Goal: Check status: Check status

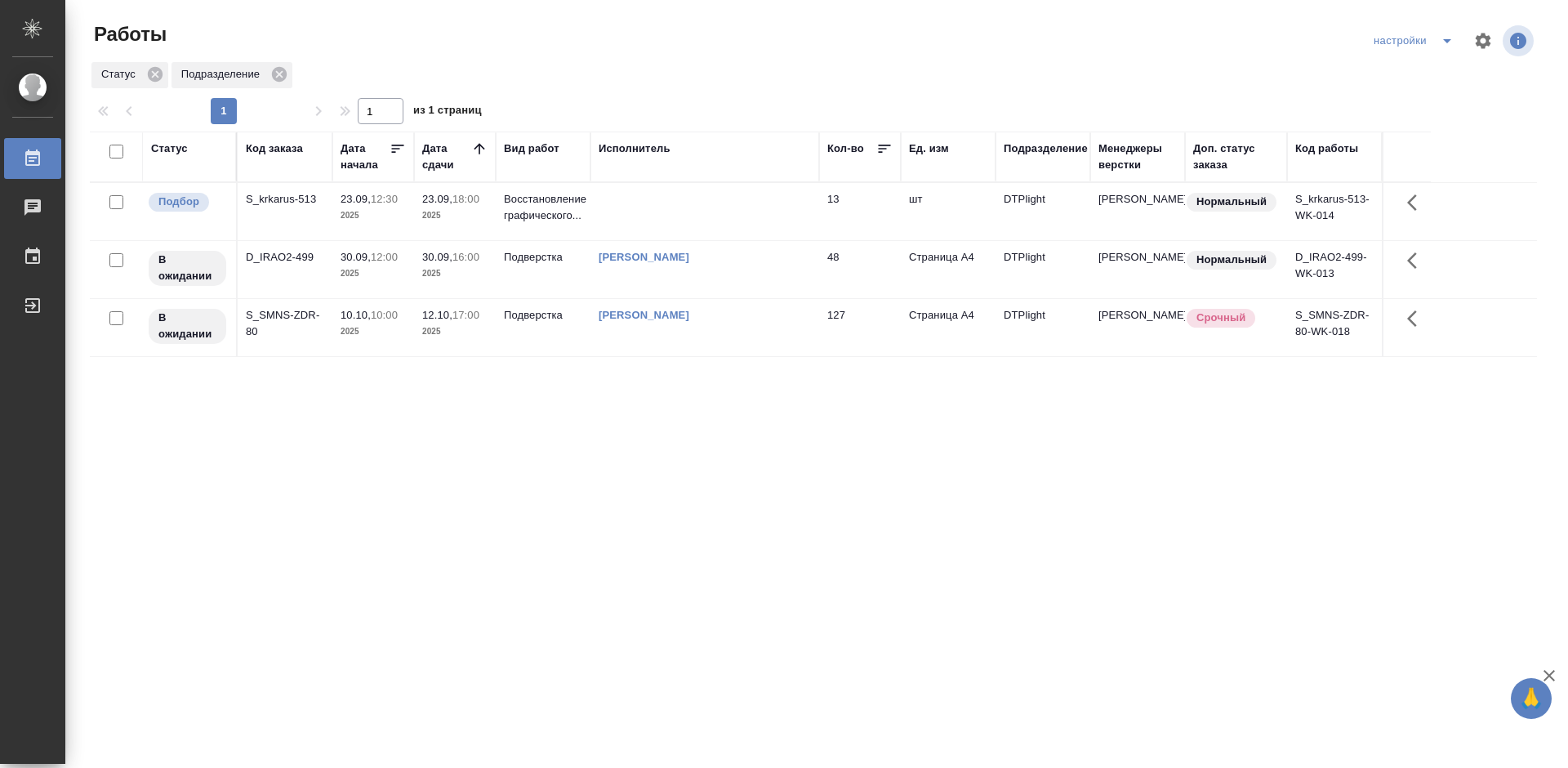
click at [557, 386] on div "Статус Код заказа Дата начала Дата сдачи Вид работ Исполнитель Кол-во Ед. изм П…" at bounding box center [813, 425] width 1447 height 588
click at [281, 199] on div "S_krkarus-513" at bounding box center [285, 199] width 78 height 16
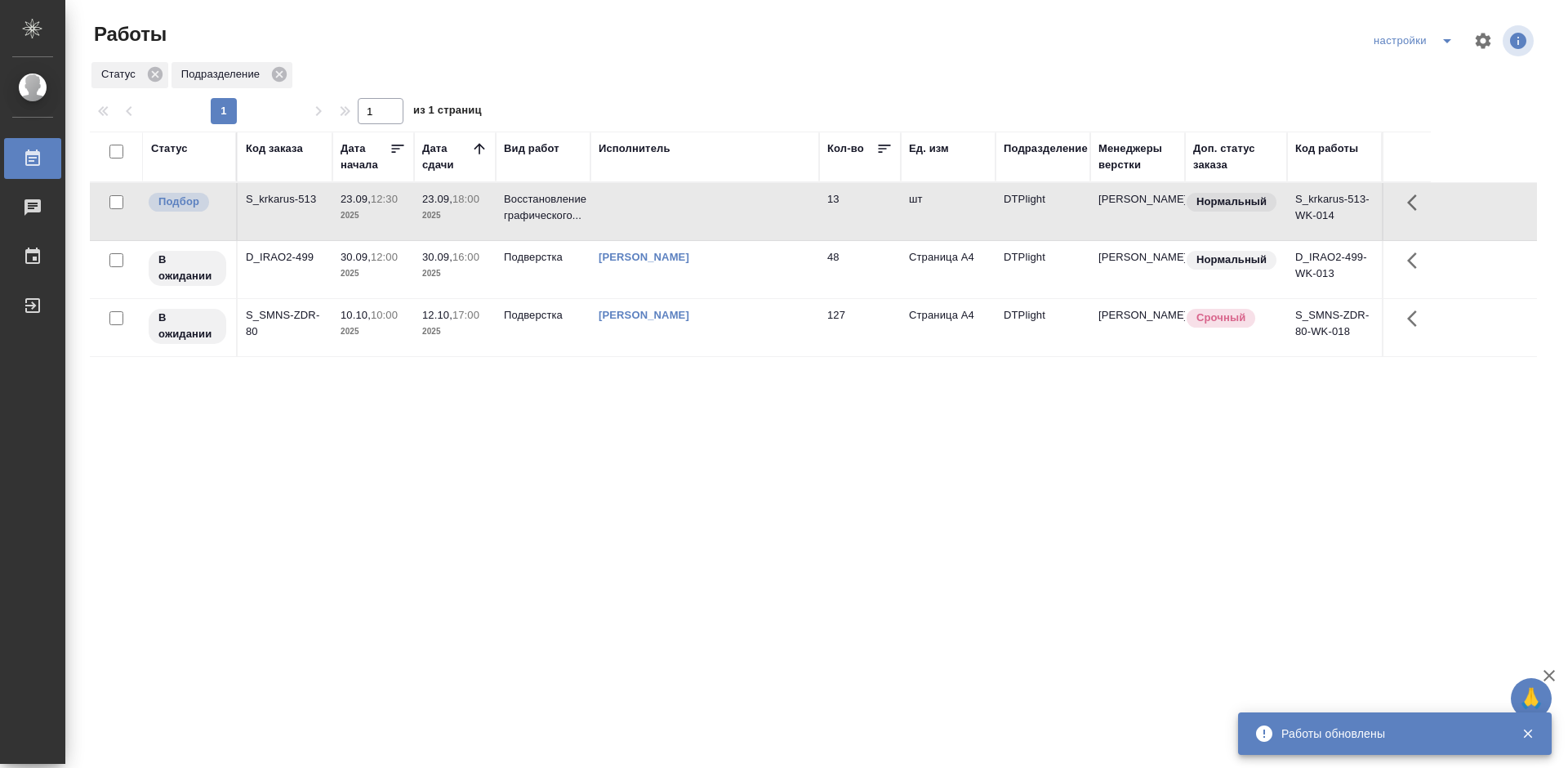
click at [522, 517] on div "Статус Код заказа Дата начала Дата сдачи Вид работ Исполнитель Кол-во Ед. изм П…" at bounding box center [813, 425] width 1447 height 588
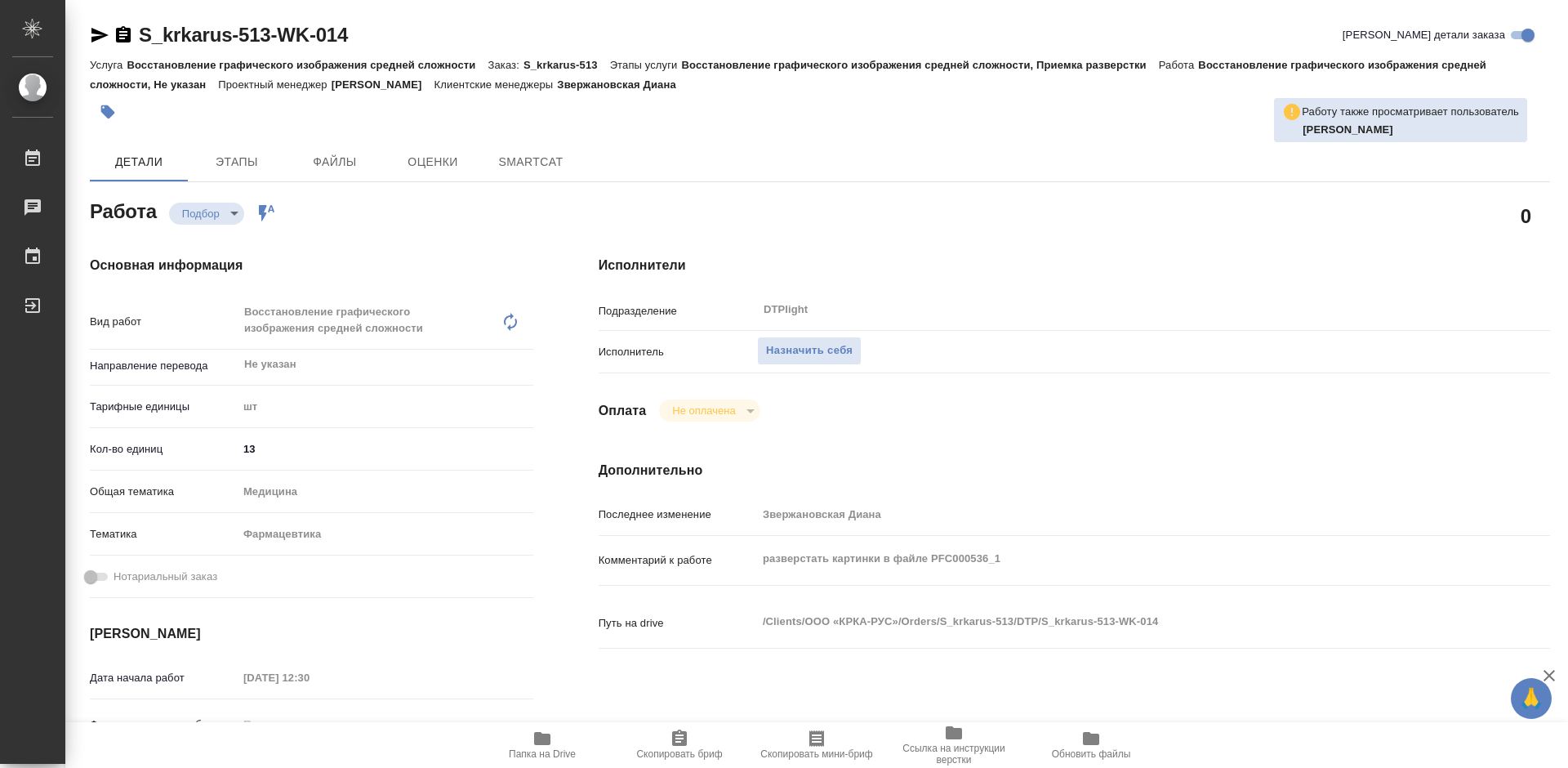
type textarea "x"
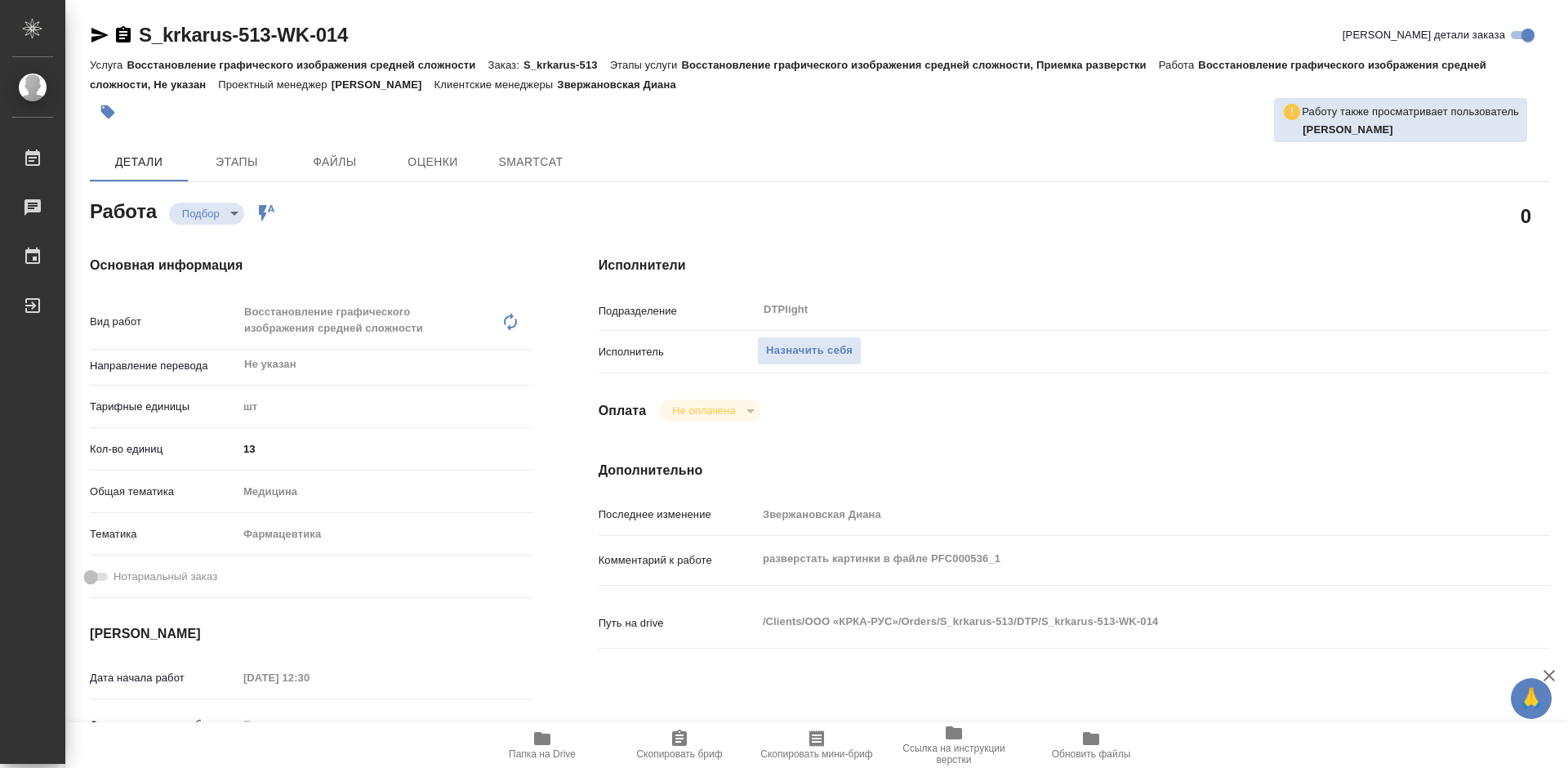
type textarea "x"
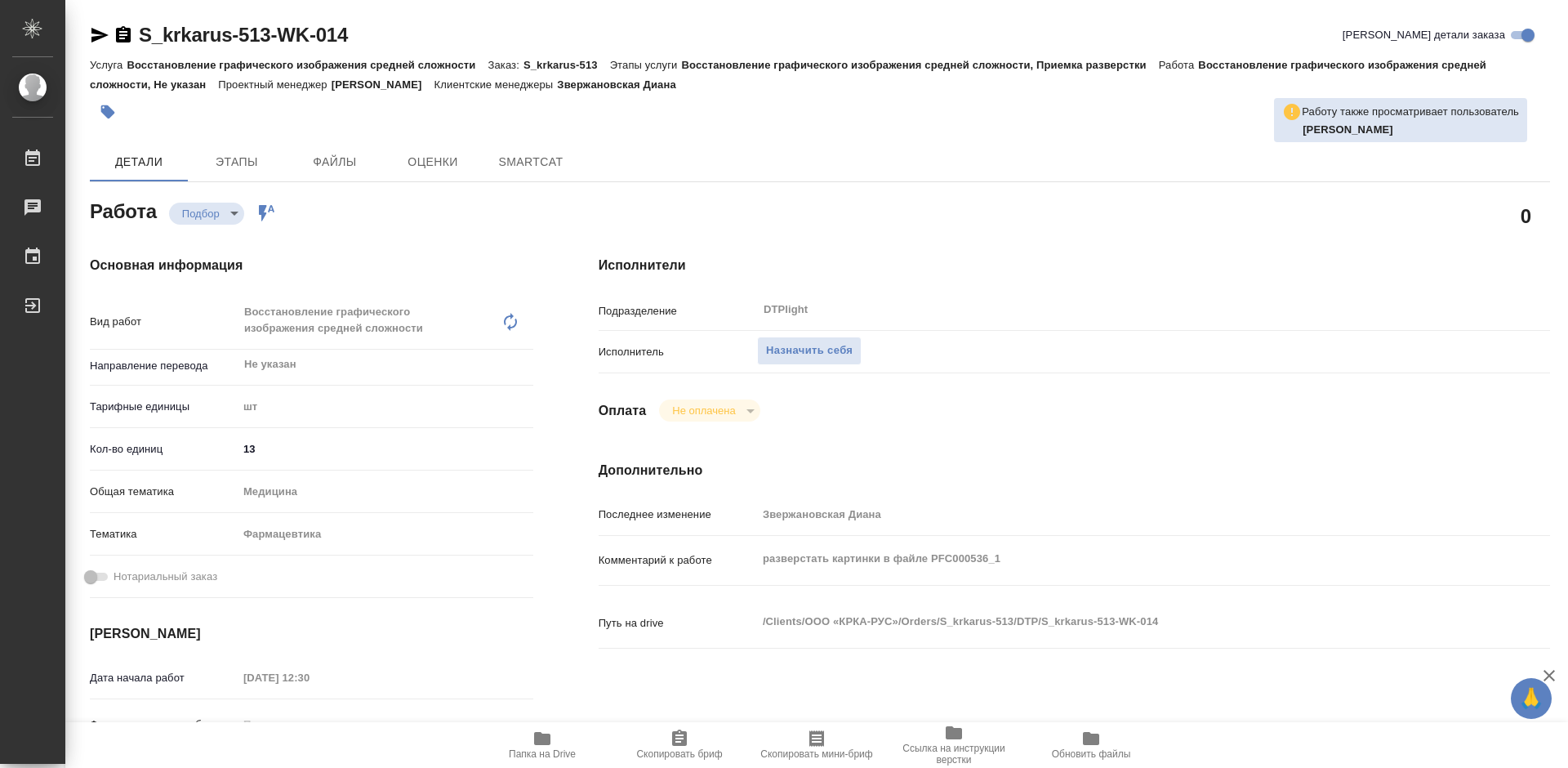
type textarea "x"
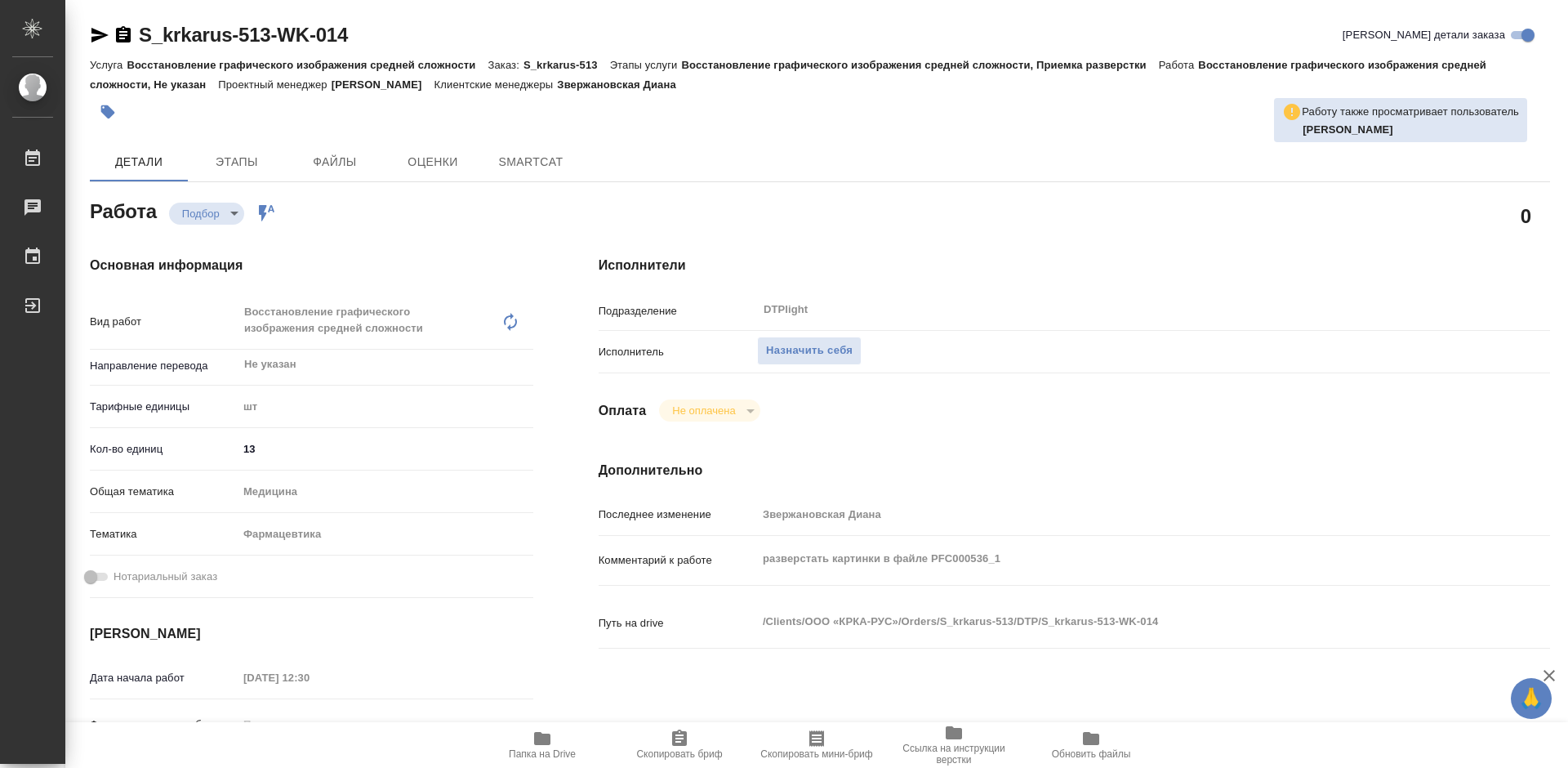
type textarea "x"
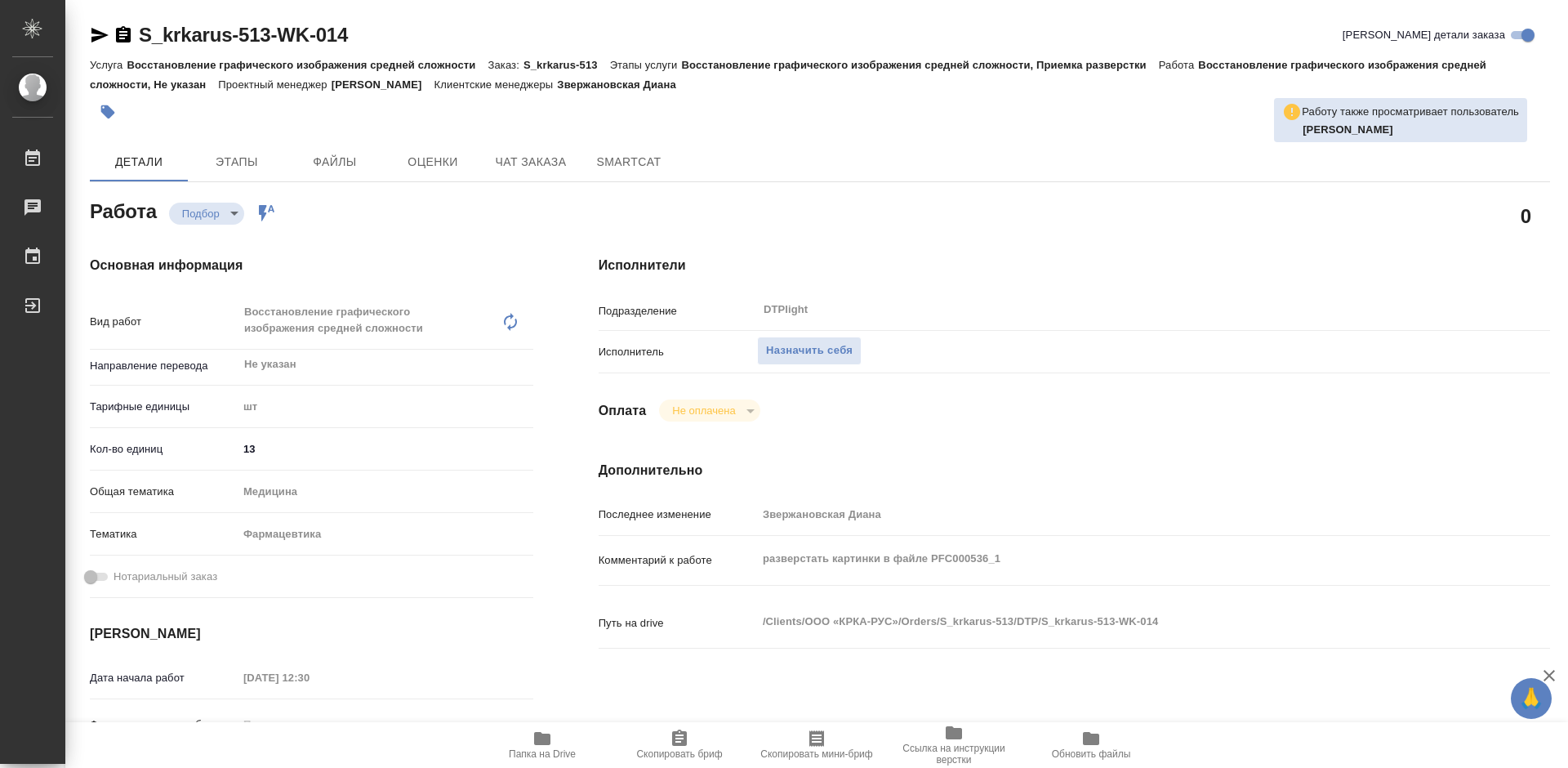
type textarea "x"
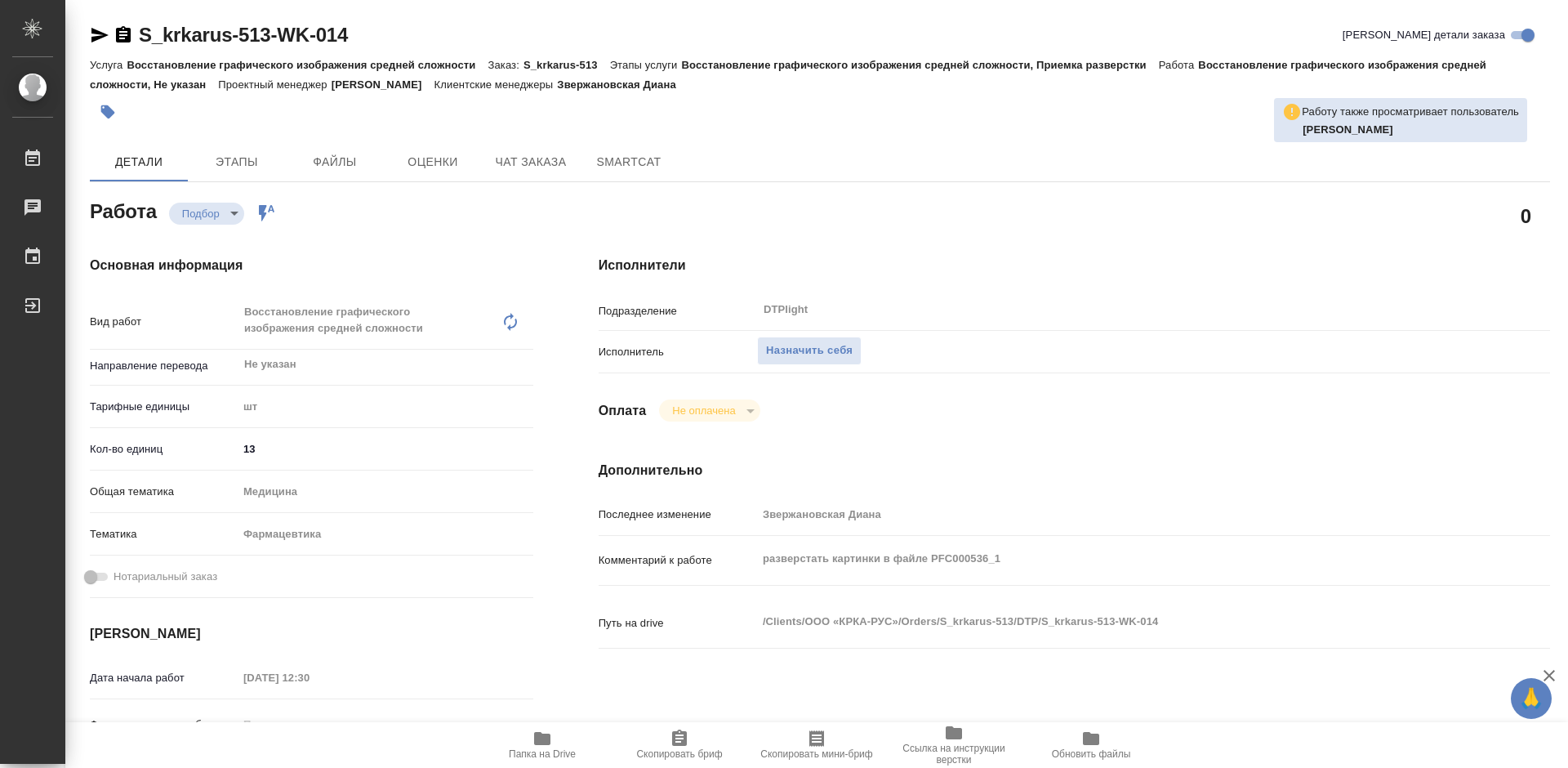
scroll to position [163, 0]
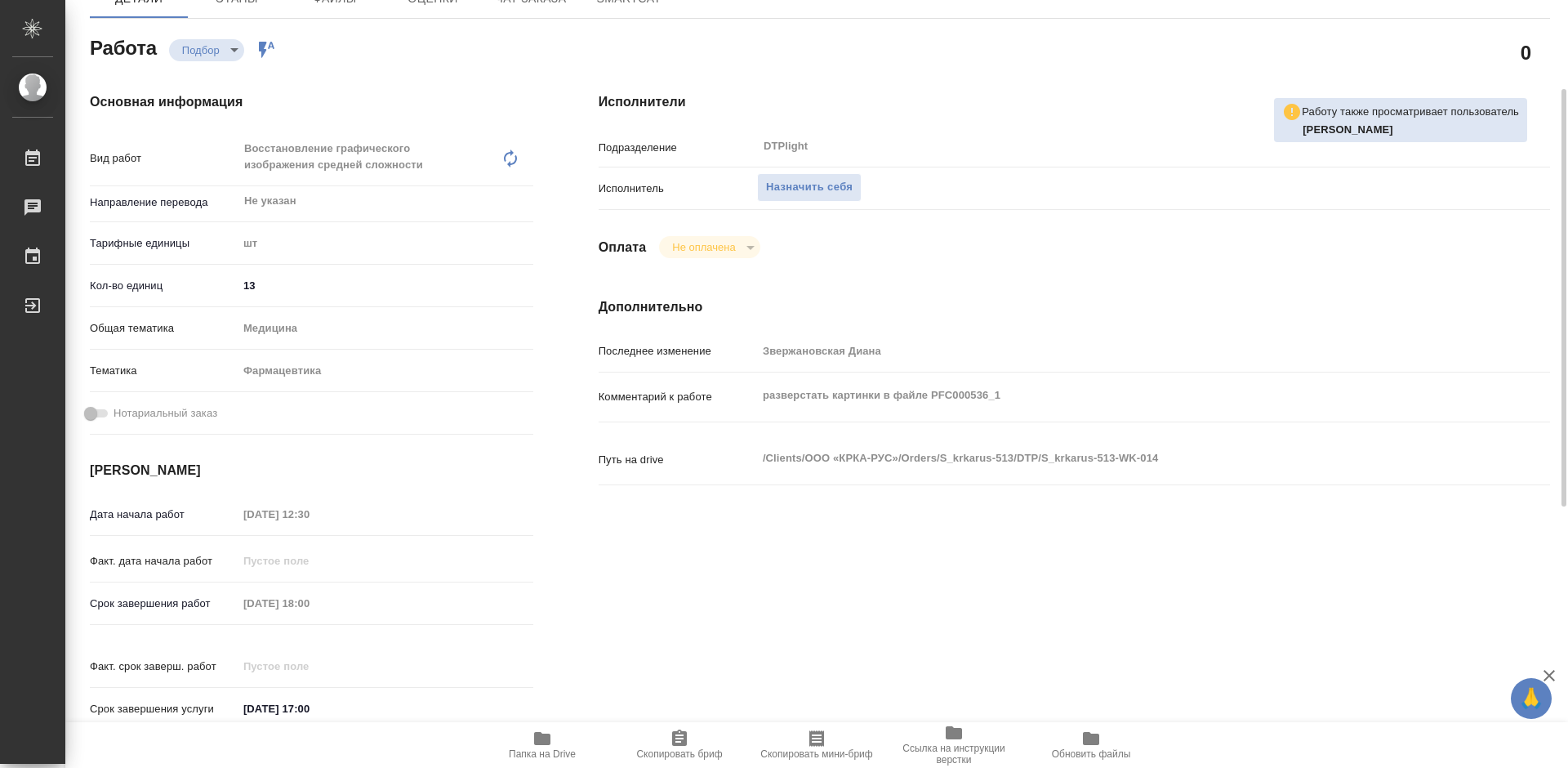
type textarea "x"
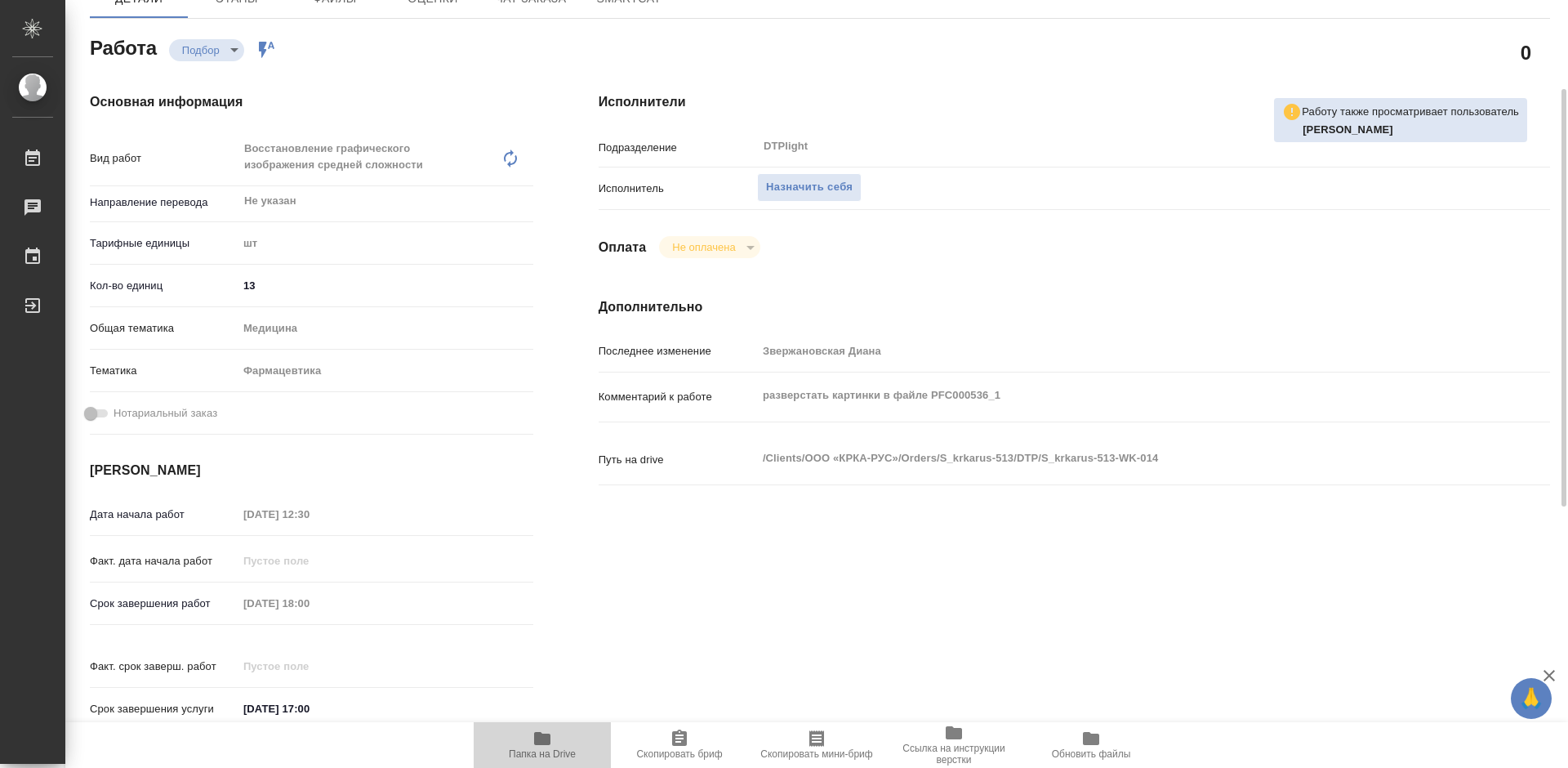
click at [544, 752] on span "Папка на Drive" at bounding box center [542, 754] width 67 height 11
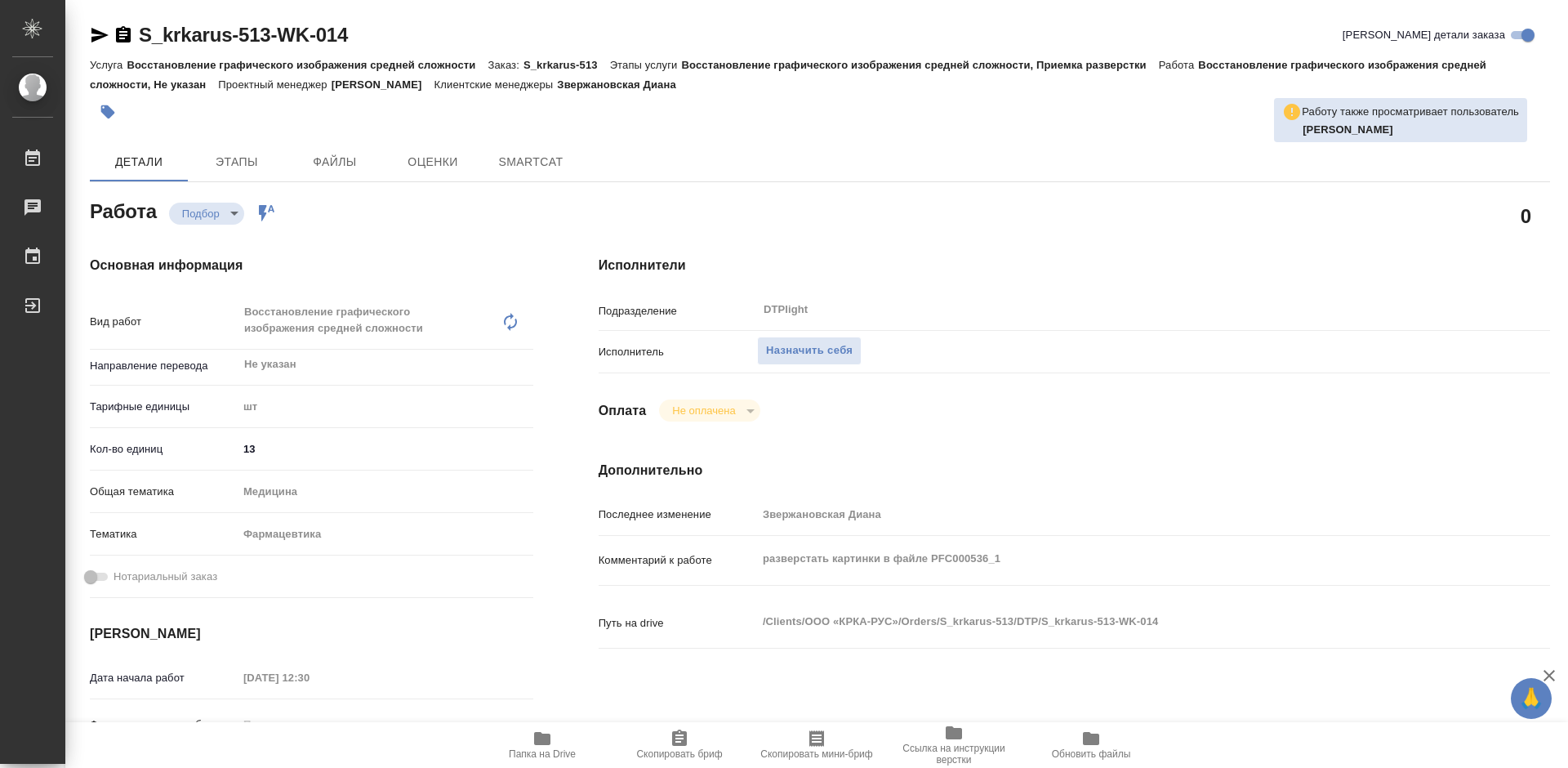
type textarea "x"
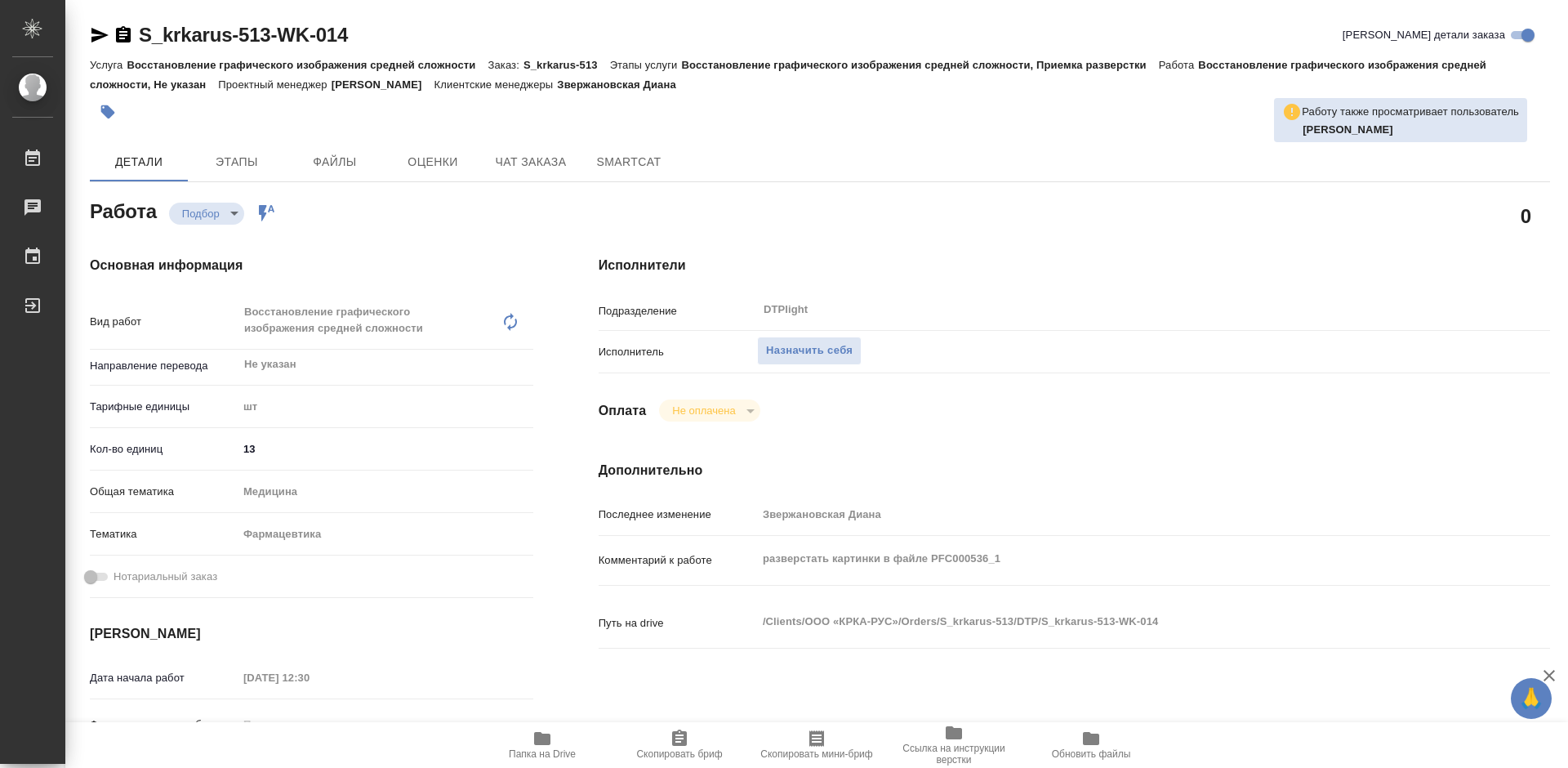
type textarea "x"
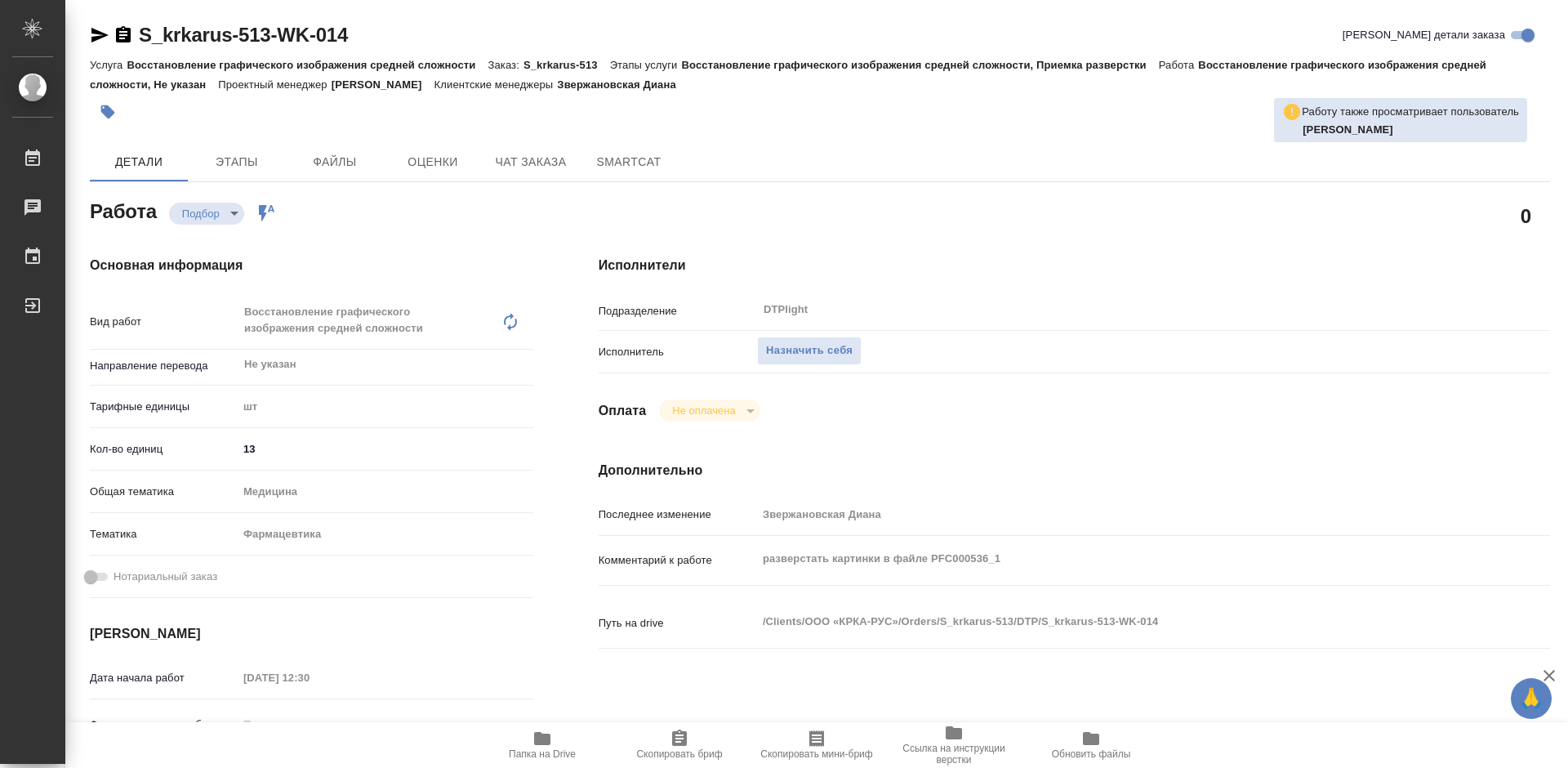
type textarea "x"
